Goal: Task Accomplishment & Management: Use online tool/utility

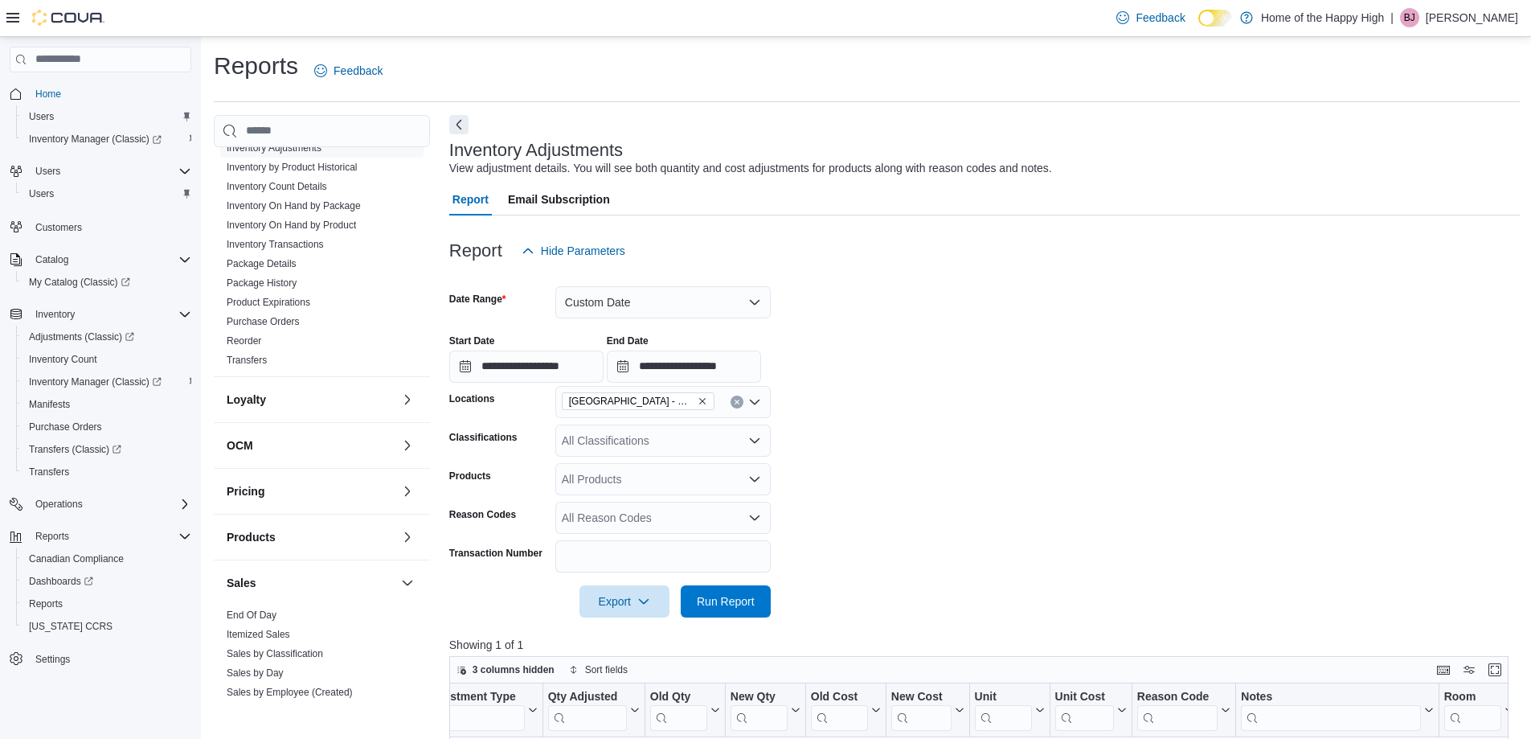
scroll to position [687, 0]
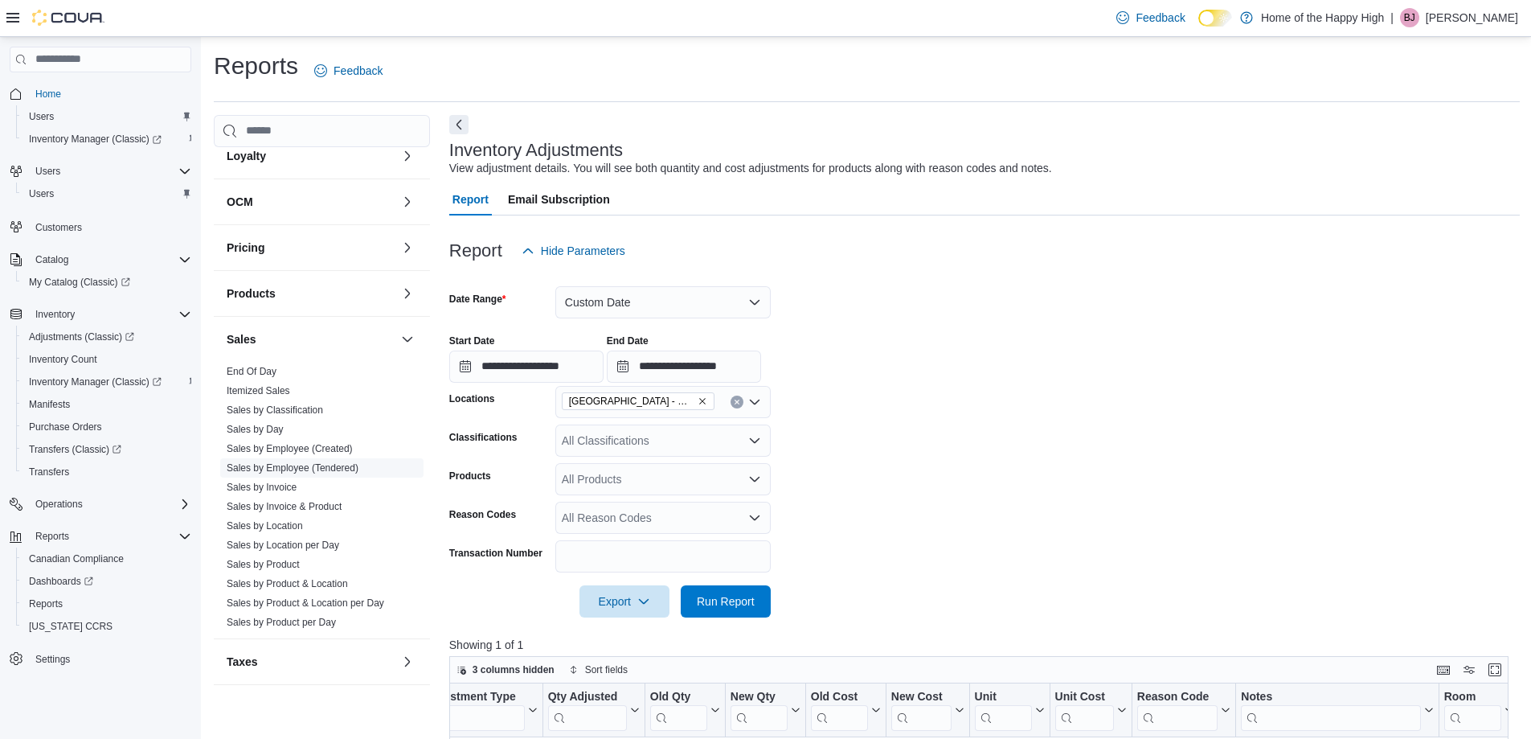
click at [297, 466] on link "Sales by Employee (Tendered)" at bounding box center [293, 467] width 132 height 11
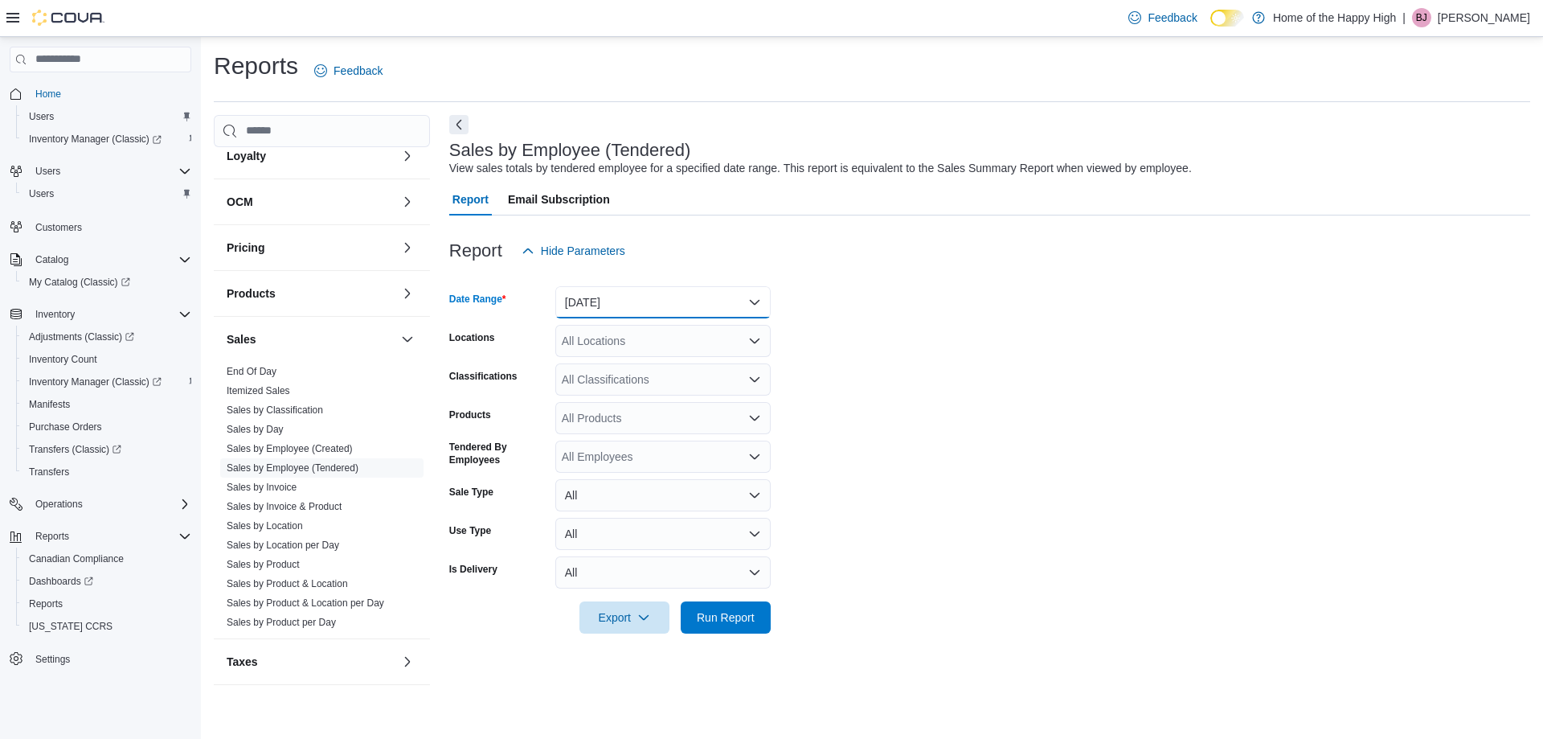
click at [609, 308] on button "[DATE]" at bounding box center [662, 302] width 215 height 32
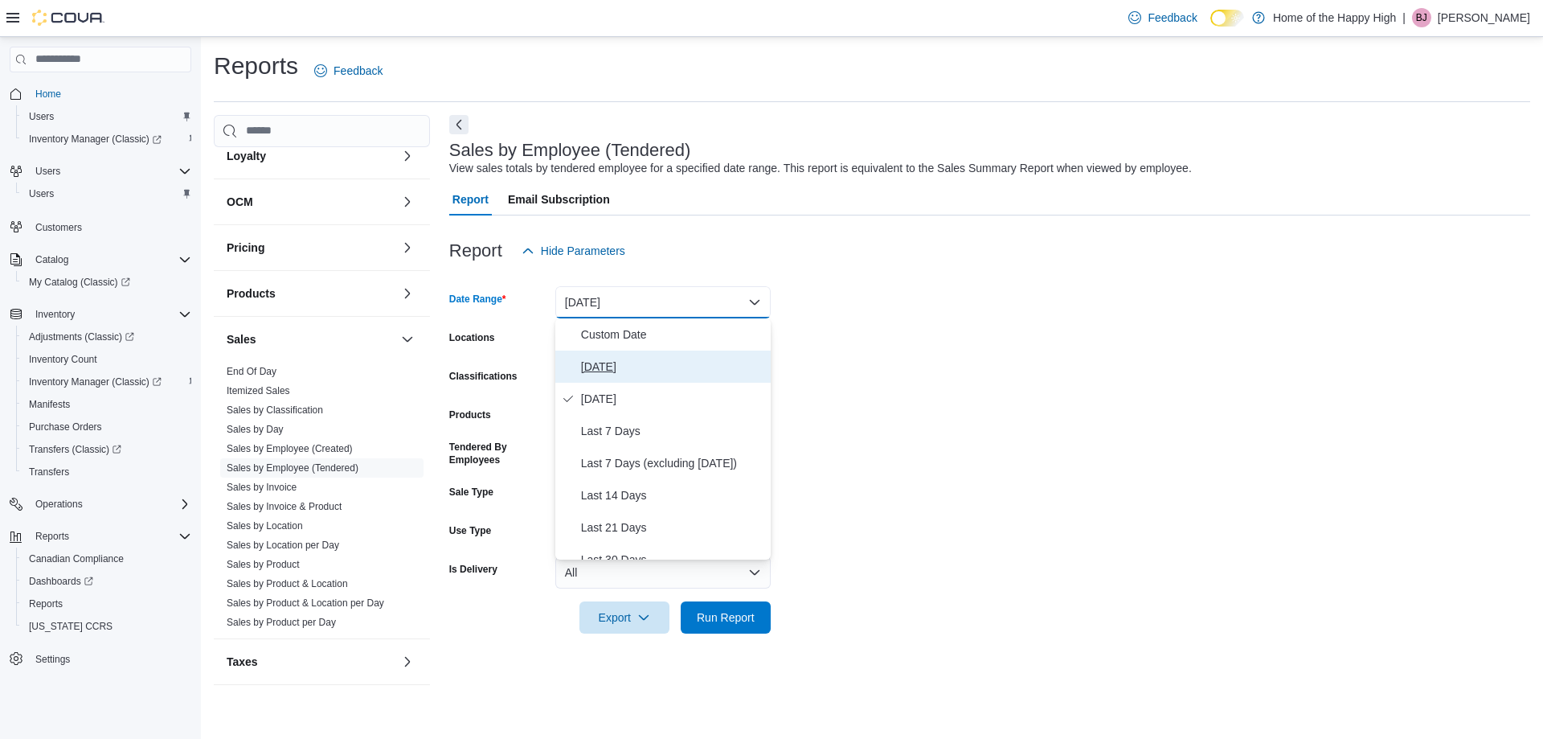
click at [635, 363] on span "[DATE]" at bounding box center [672, 366] width 183 height 19
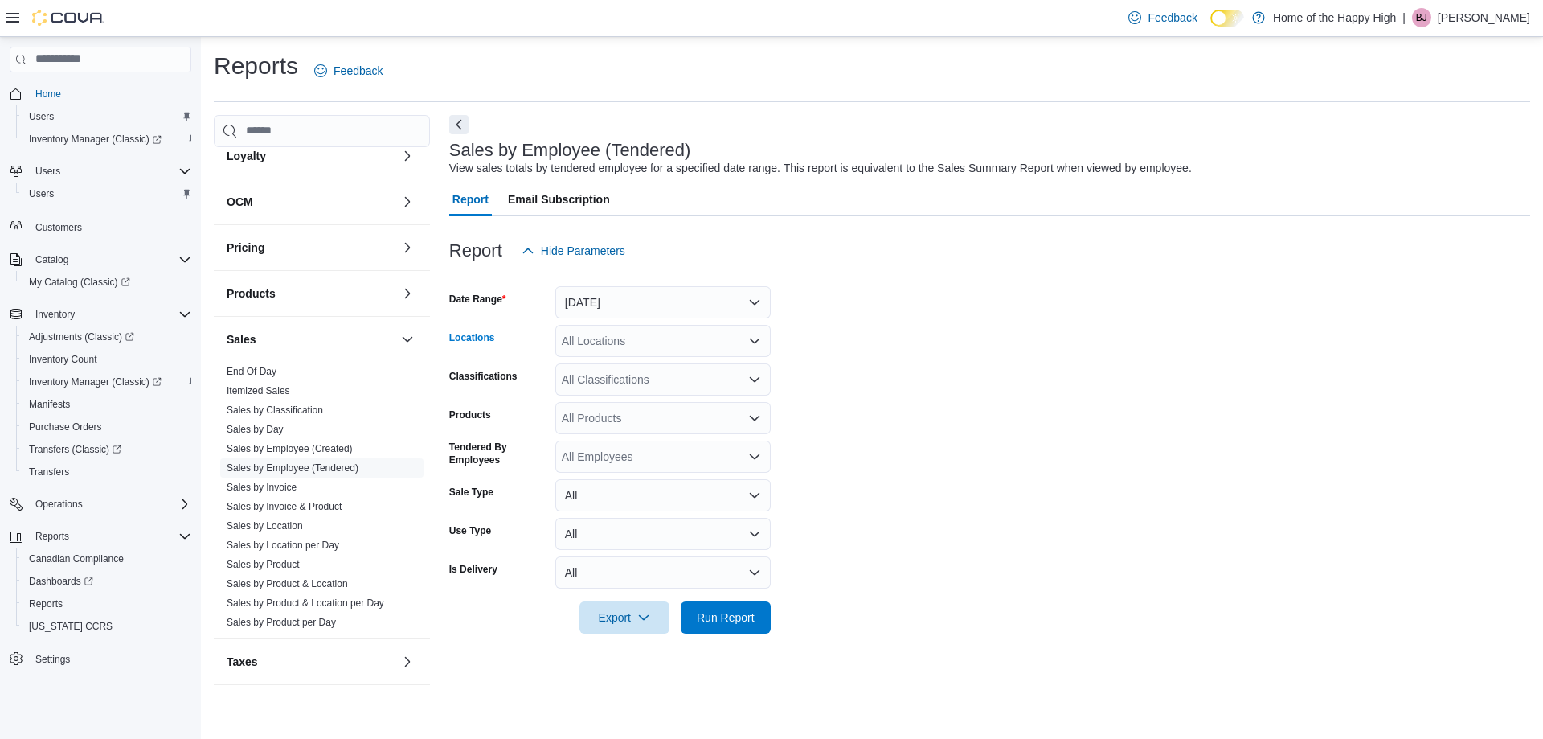
click at [639, 335] on div "All Locations" at bounding box center [662, 341] width 215 height 32
type input "****"
click at [650, 368] on span "Whitecourt - Power Centre - Fire & Flower" at bounding box center [727, 368] width 210 height 16
click at [909, 389] on form "Date Range [DATE] Locations [GEOGRAPHIC_DATA] - Power Centre - Fire & Flower Cl…" at bounding box center [989, 450] width 1081 height 367
click at [749, 625] on span "Run Report" at bounding box center [725, 616] width 71 height 32
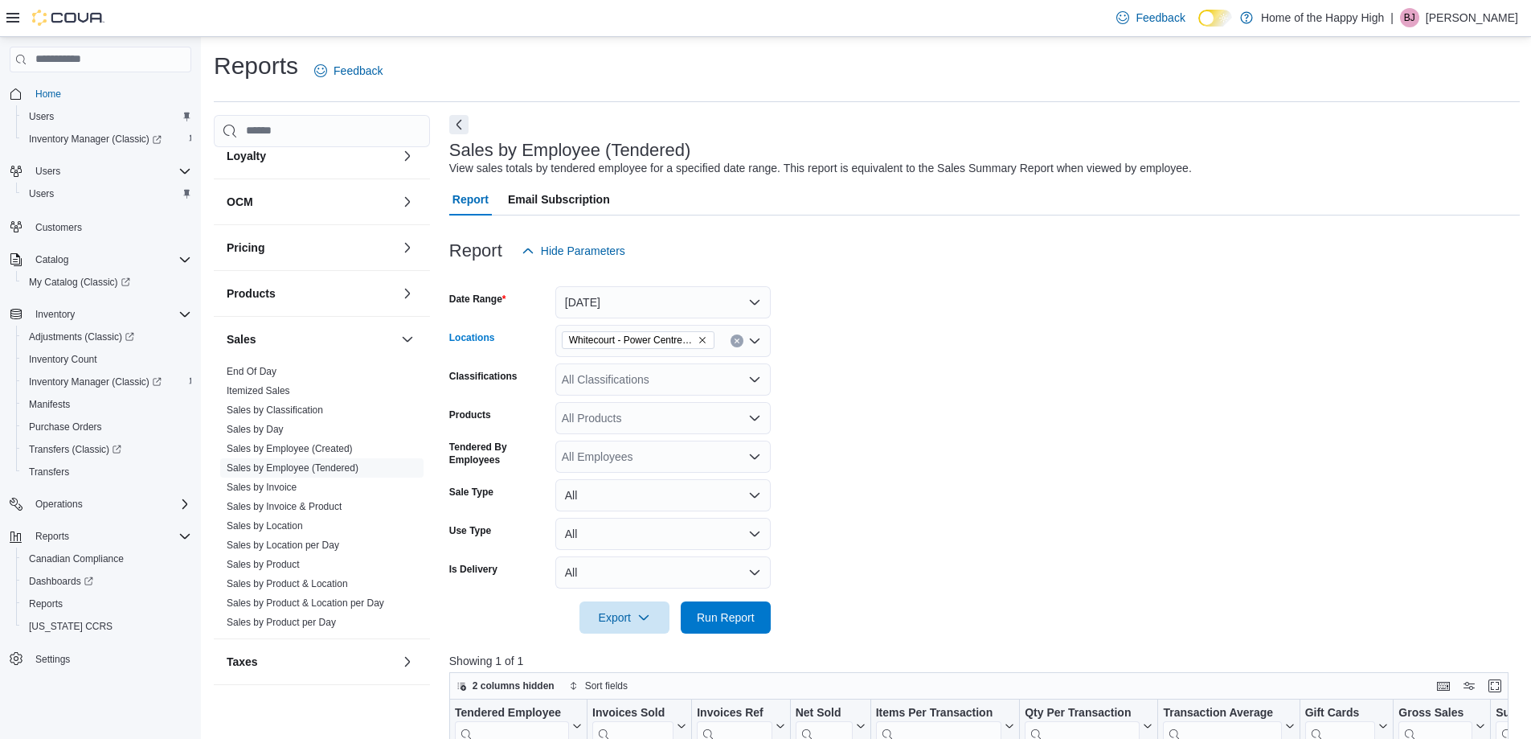
click at [706, 337] on icon "Remove Whitecourt - Power Centre - Fire & Flower from selection in this group" at bounding box center [703, 340] width 10 height 10
type input "****"
click at [718, 365] on span "[GEOGRAPHIC_DATA] - [GEOGRAPHIC_DATA] - Fire & Flower" at bounding box center [783, 368] width 322 height 16
click at [852, 441] on form "Date Range [DATE] Locations [GEOGRAPHIC_DATA] - [GEOGRAPHIC_DATA] - Fire & Flow…" at bounding box center [984, 450] width 1071 height 367
click at [708, 613] on span "Run Report" at bounding box center [726, 617] width 58 height 16
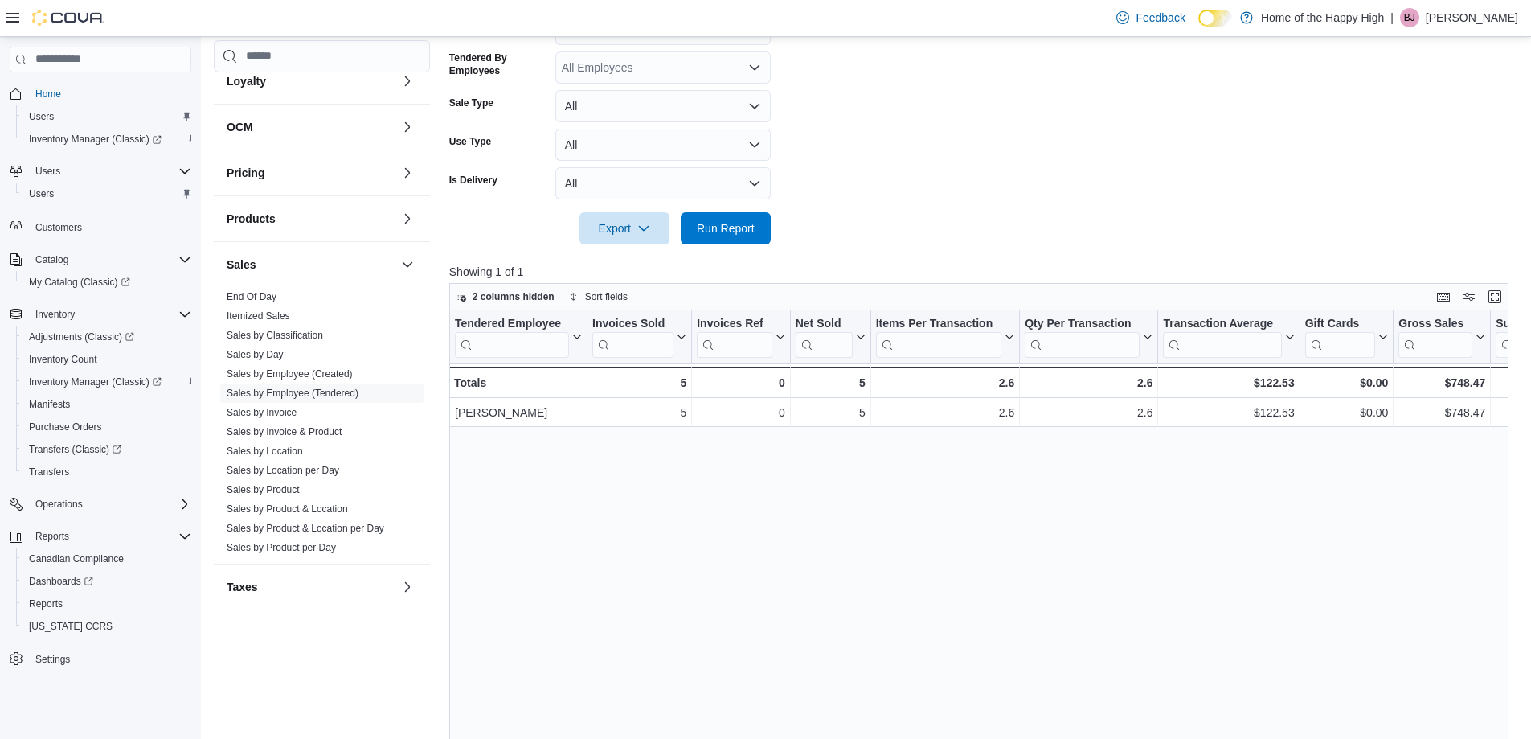
scroll to position [402, 0]
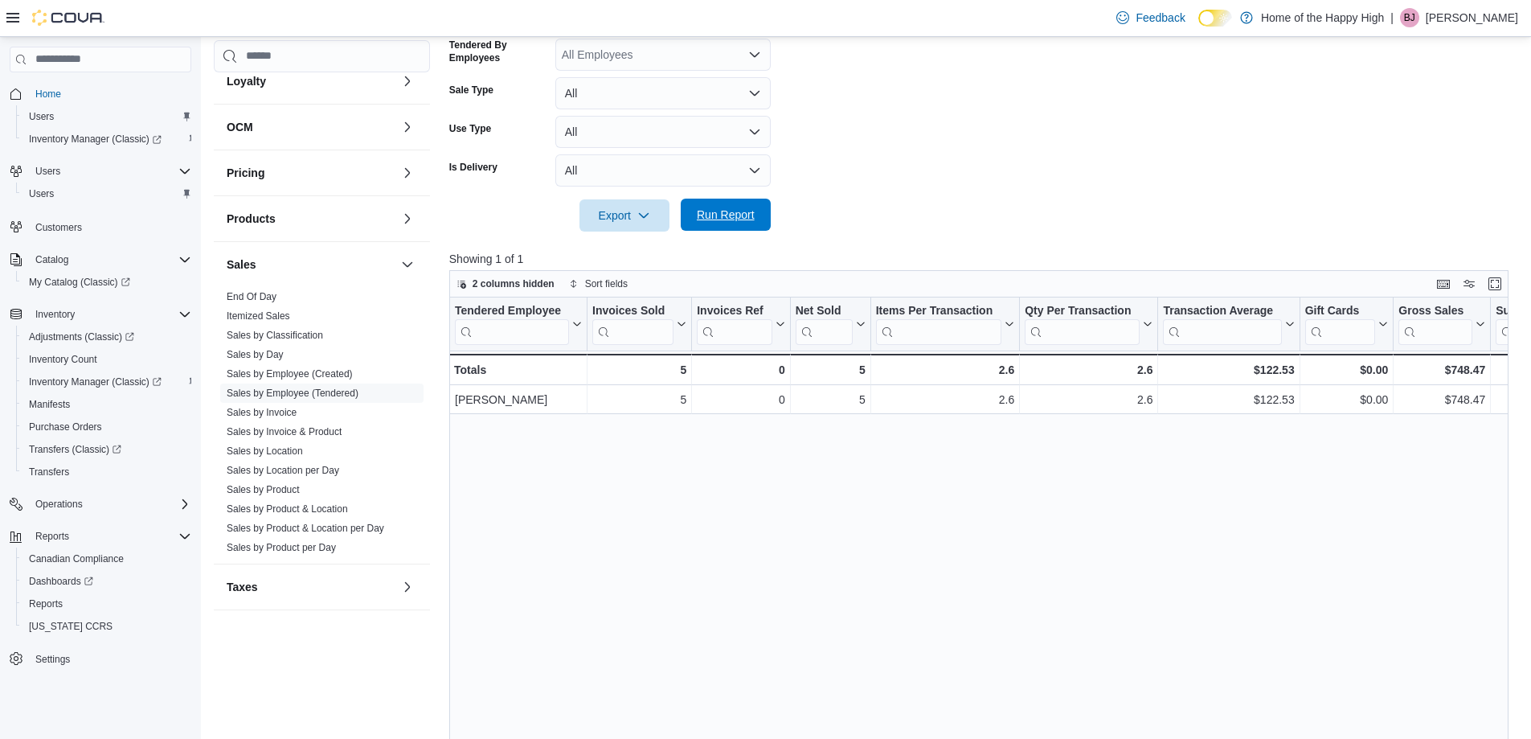
click at [751, 208] on span "Run Report" at bounding box center [726, 215] width 58 height 16
